Goal: Information Seeking & Learning: Learn about a topic

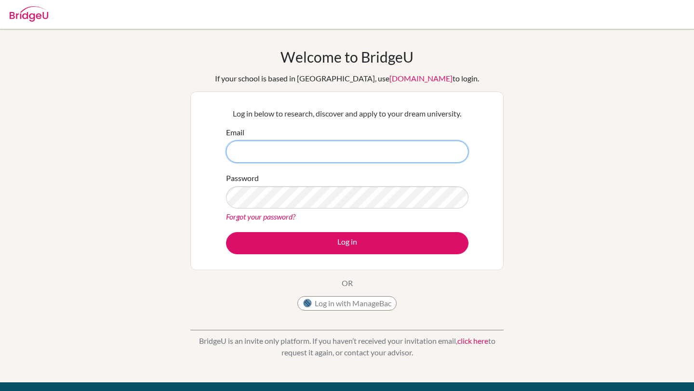
click at [325, 153] on input "Email" at bounding box center [347, 152] width 242 height 22
type input "[EMAIL_ADDRESS][DOMAIN_NAME]"
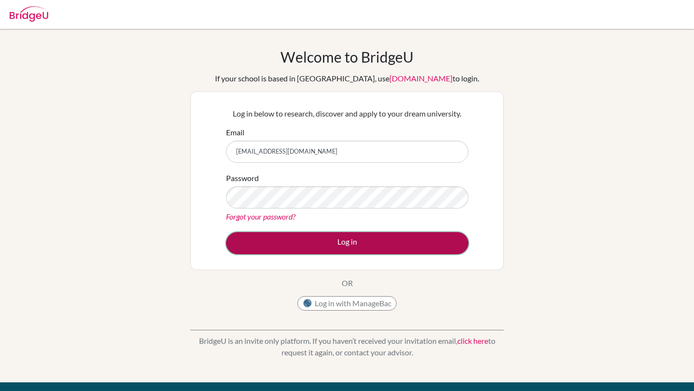
click at [366, 235] on button "Log in" at bounding box center [347, 243] width 242 height 22
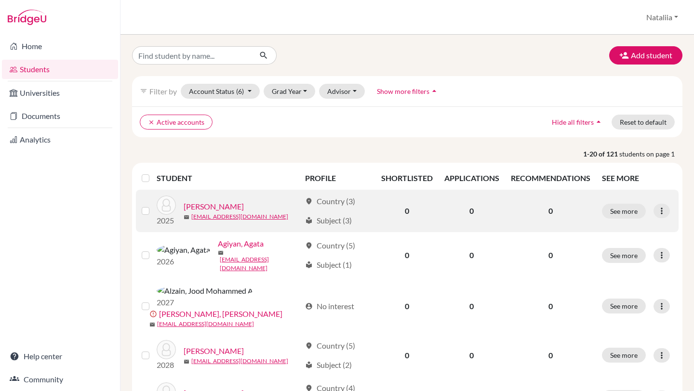
click at [229, 207] on div "[PERSON_NAME]" at bounding box center [242, 207] width 117 height 12
click at [214, 205] on link "Abri, Minou" at bounding box center [214, 207] width 60 height 12
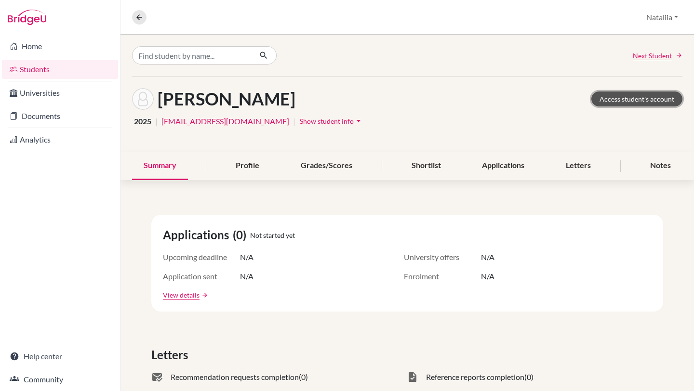
click at [642, 99] on link "Access student's account" at bounding box center [636, 99] width 91 height 15
